Goal: Information Seeking & Learning: Learn about a topic

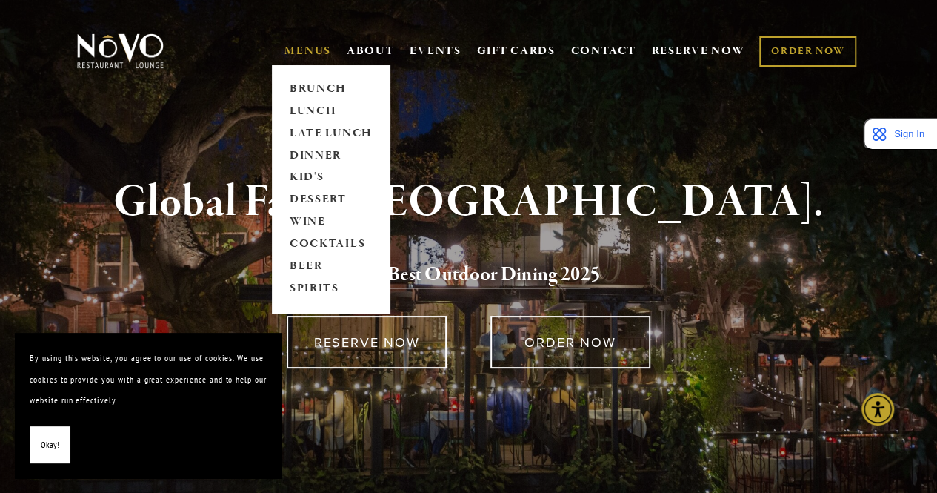
click at [305, 47] on link "MENUS" at bounding box center [307, 51] width 47 height 15
